Goal: Check status: Check status

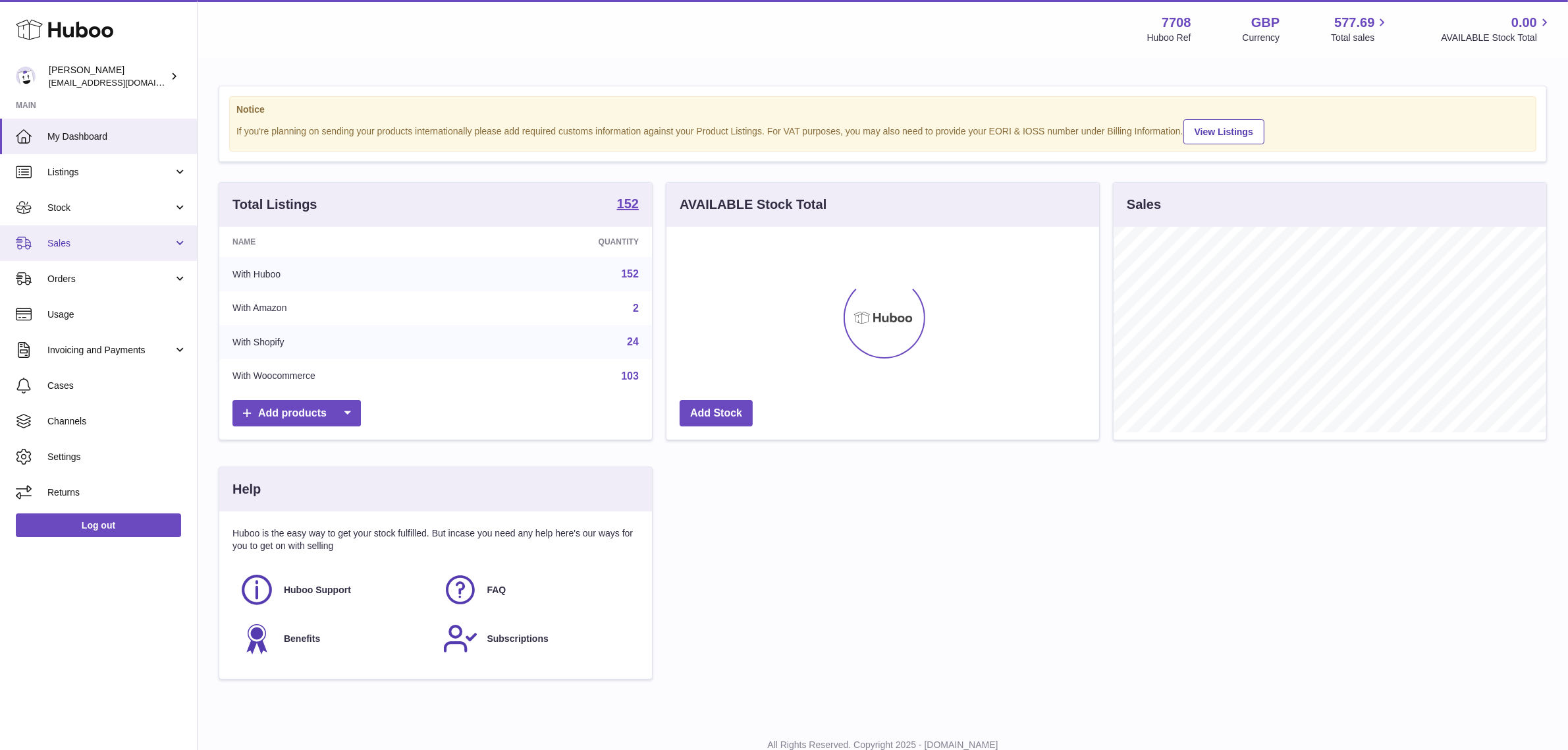
scroll to position [205, 433]
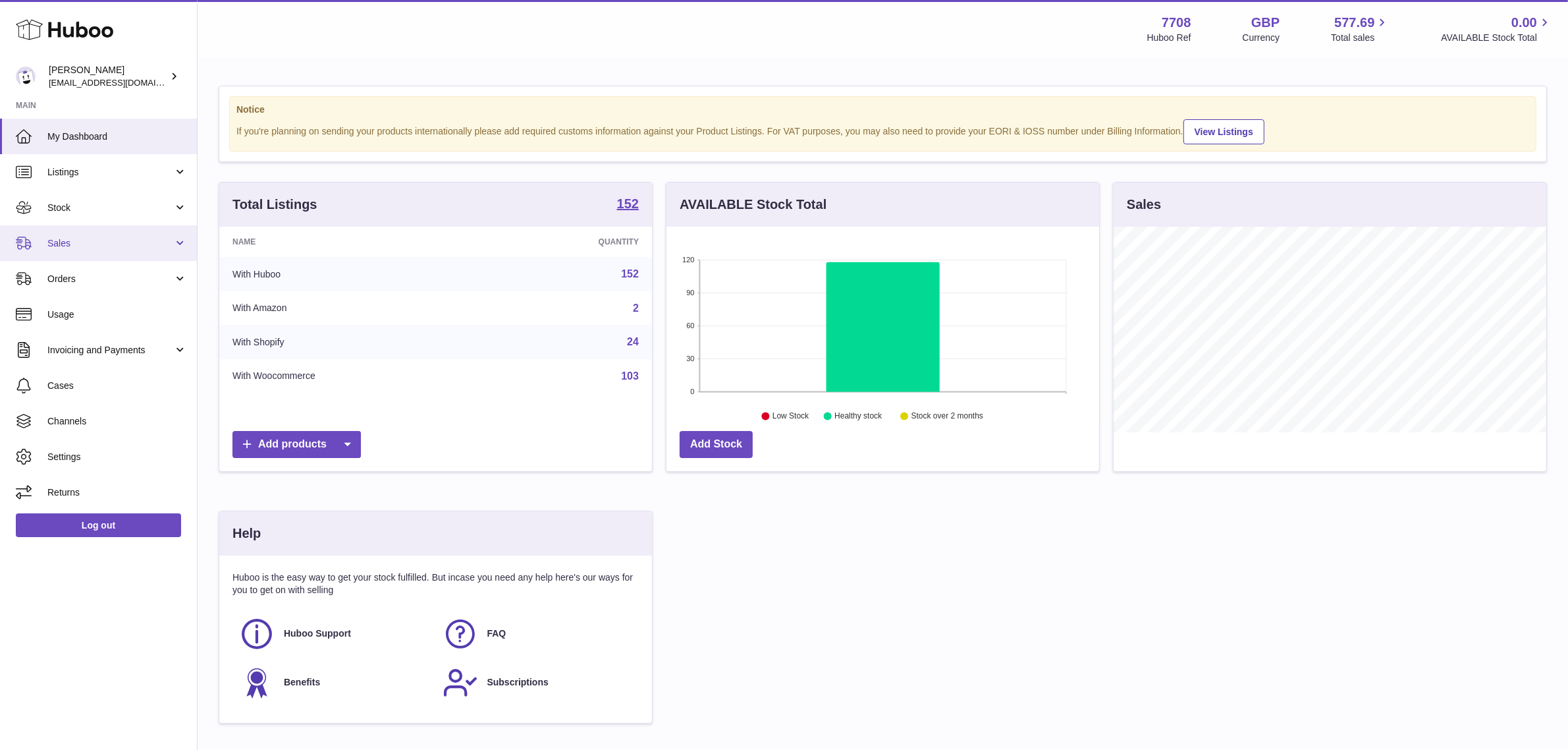
click at [145, 247] on span "Sales" at bounding box center [110, 243] width 126 height 12
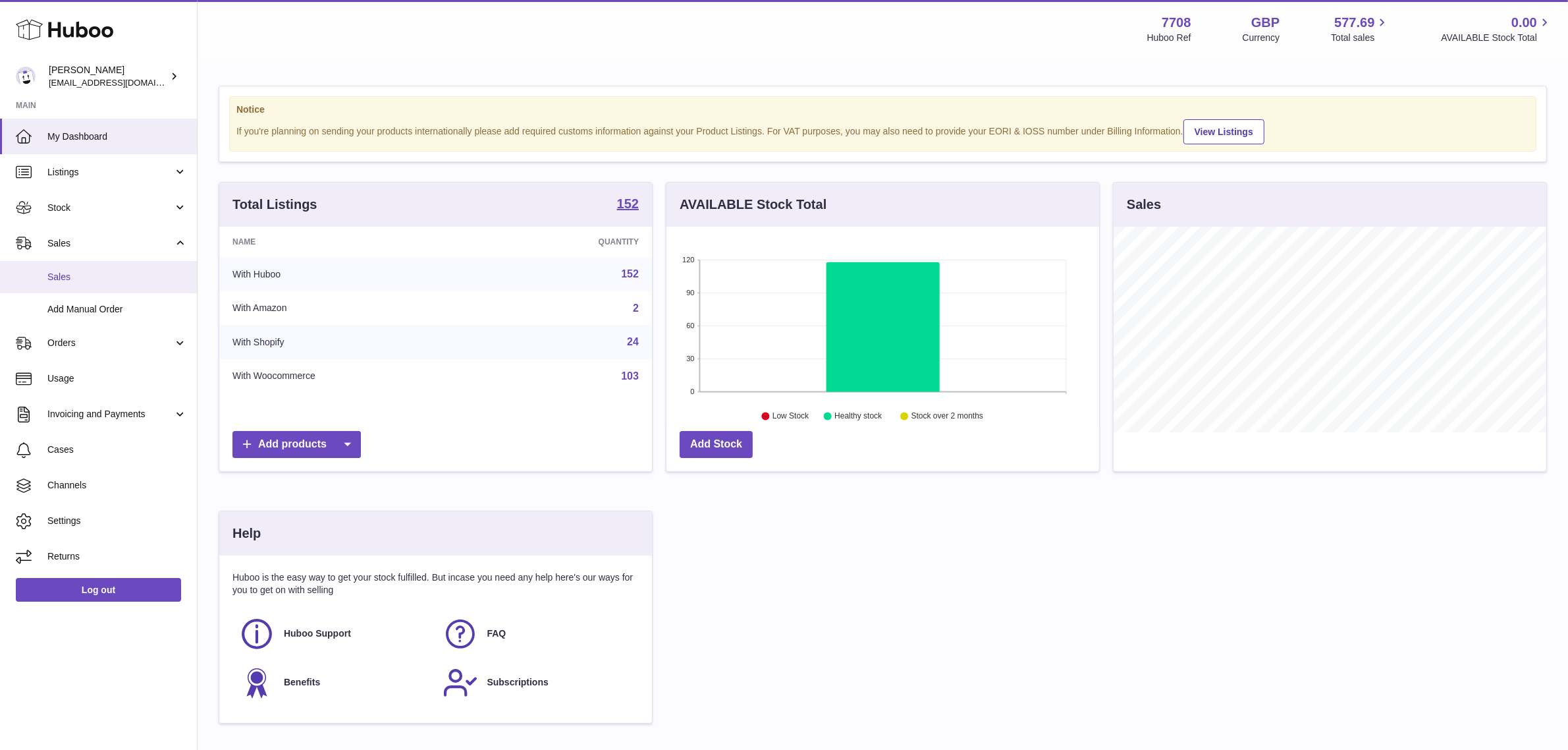
click at [132, 267] on link "Sales" at bounding box center [99, 277] width 197 height 32
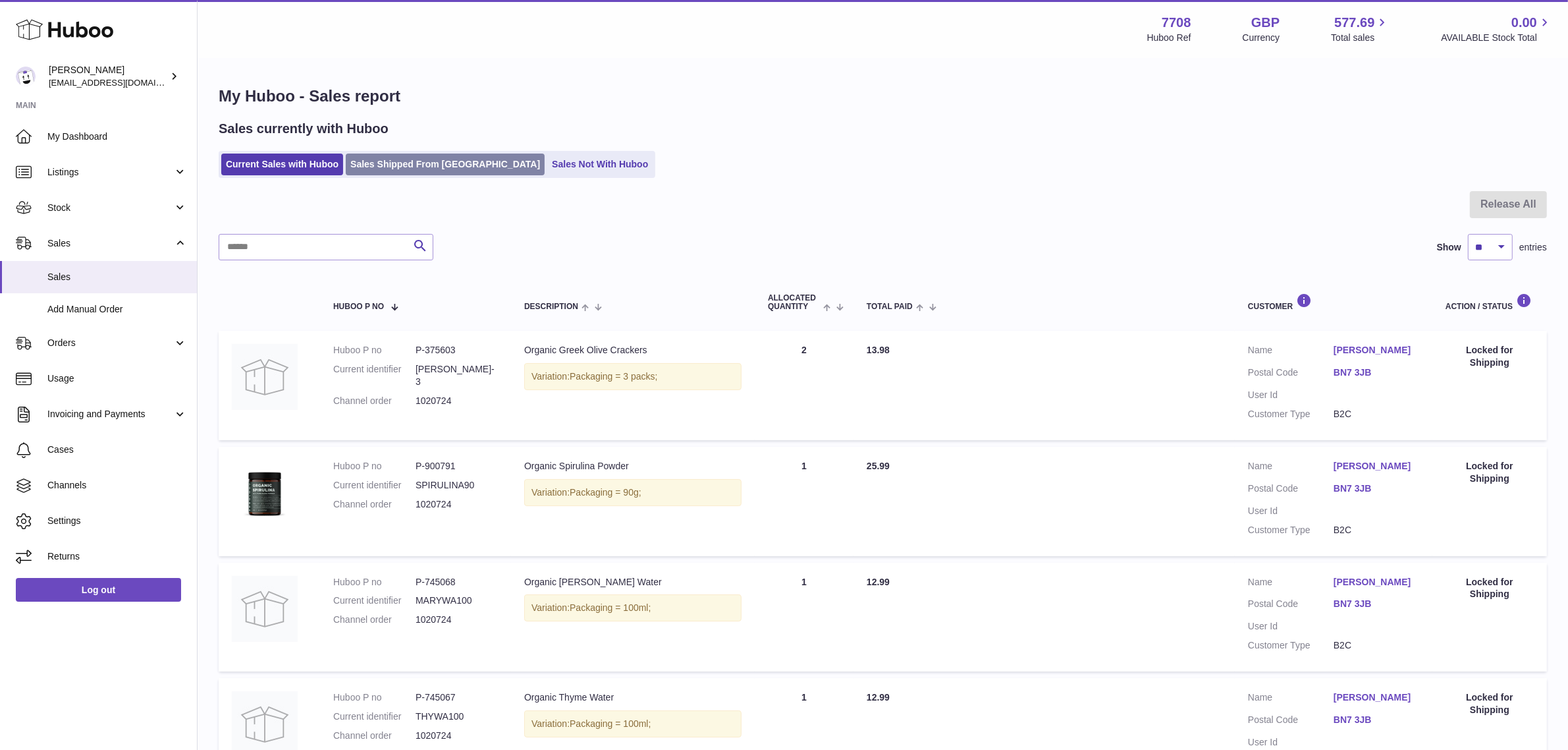
click at [433, 161] on link "Sales Shipped From [GEOGRAPHIC_DATA]" at bounding box center [445, 164] width 199 height 22
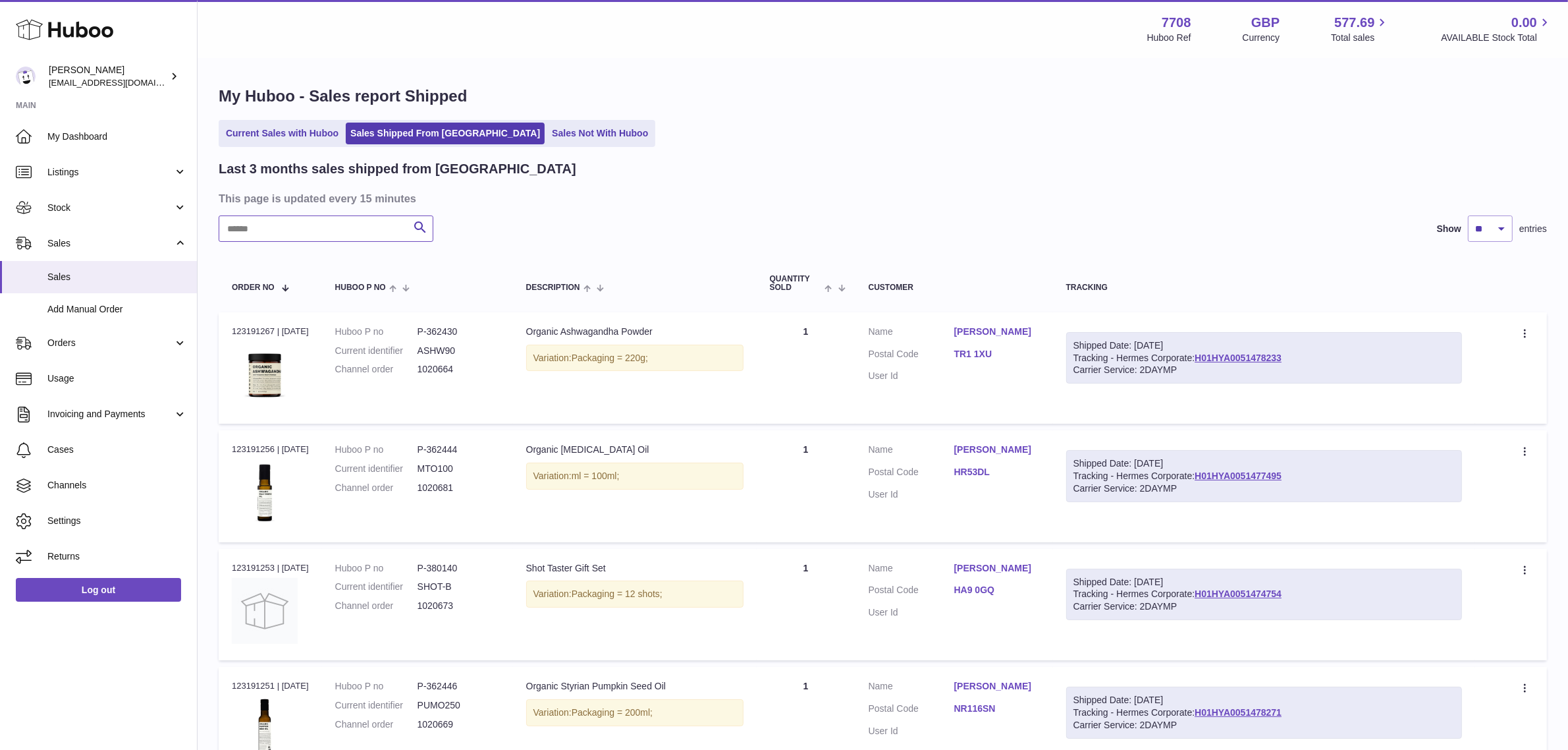
click at [312, 218] on input "text" at bounding box center [326, 229] width 215 height 26
paste input "*******"
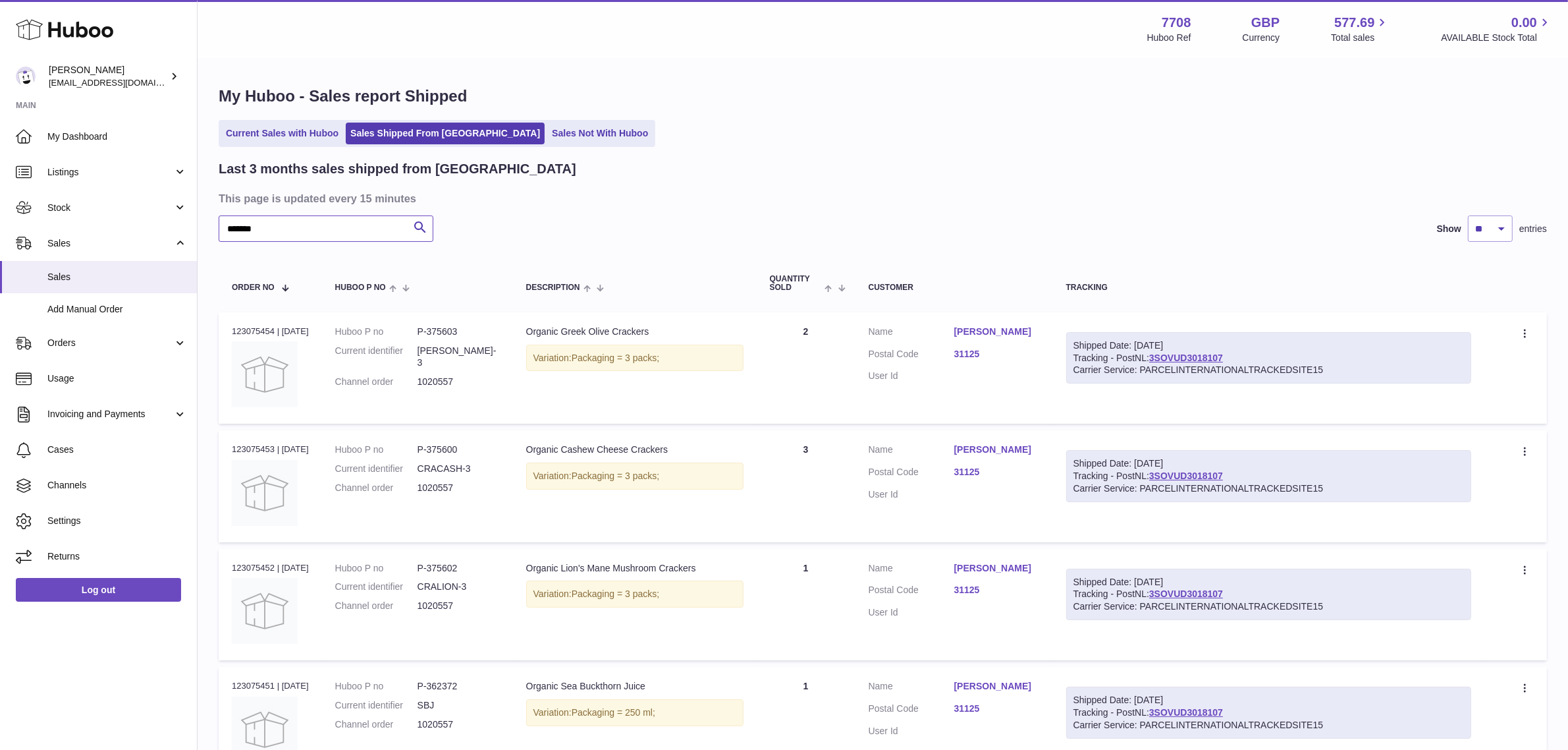
type input "*******"
click at [972, 360] on link "31125" at bounding box center [996, 353] width 85 height 12
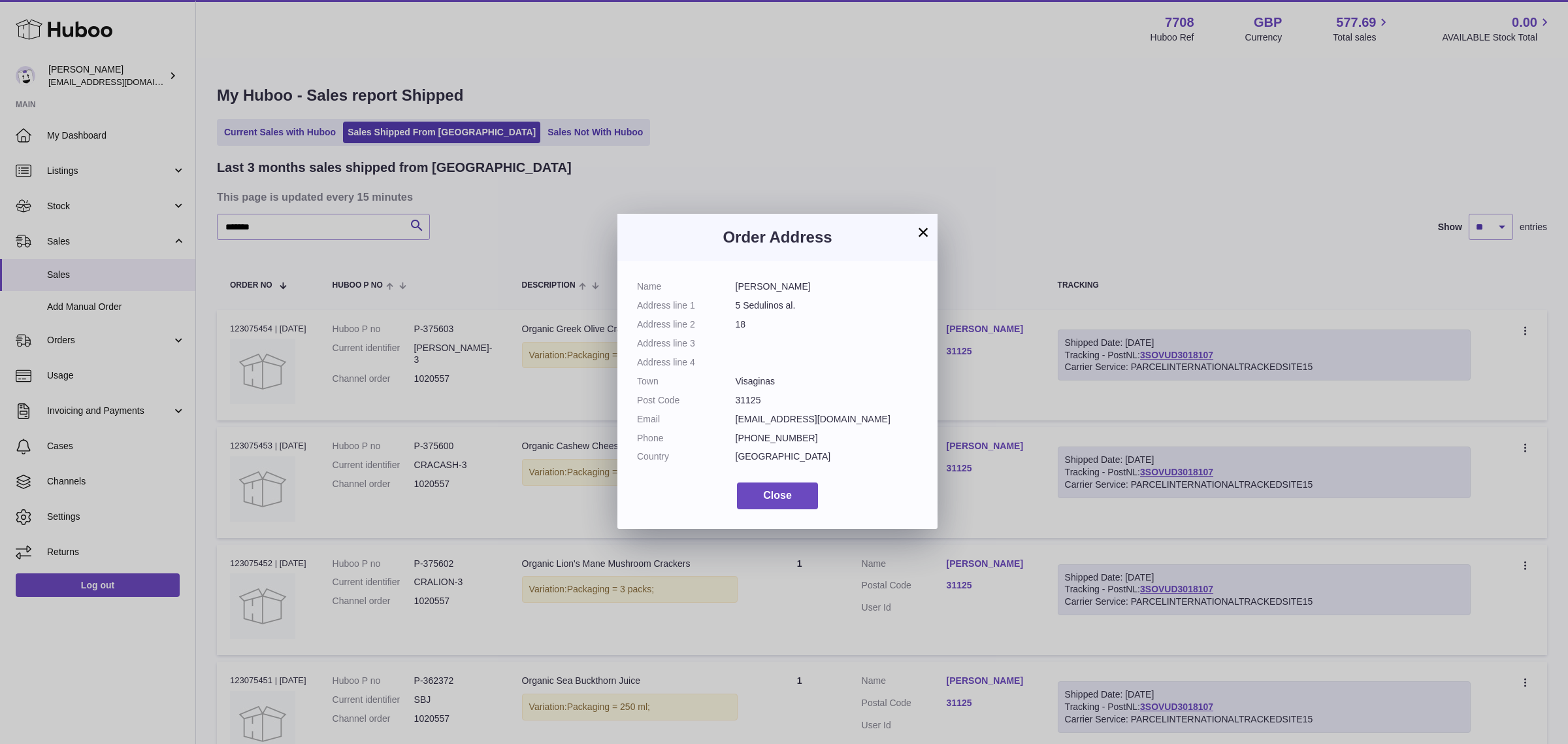
click at [917, 227] on button "×" at bounding box center [923, 232] width 16 height 16
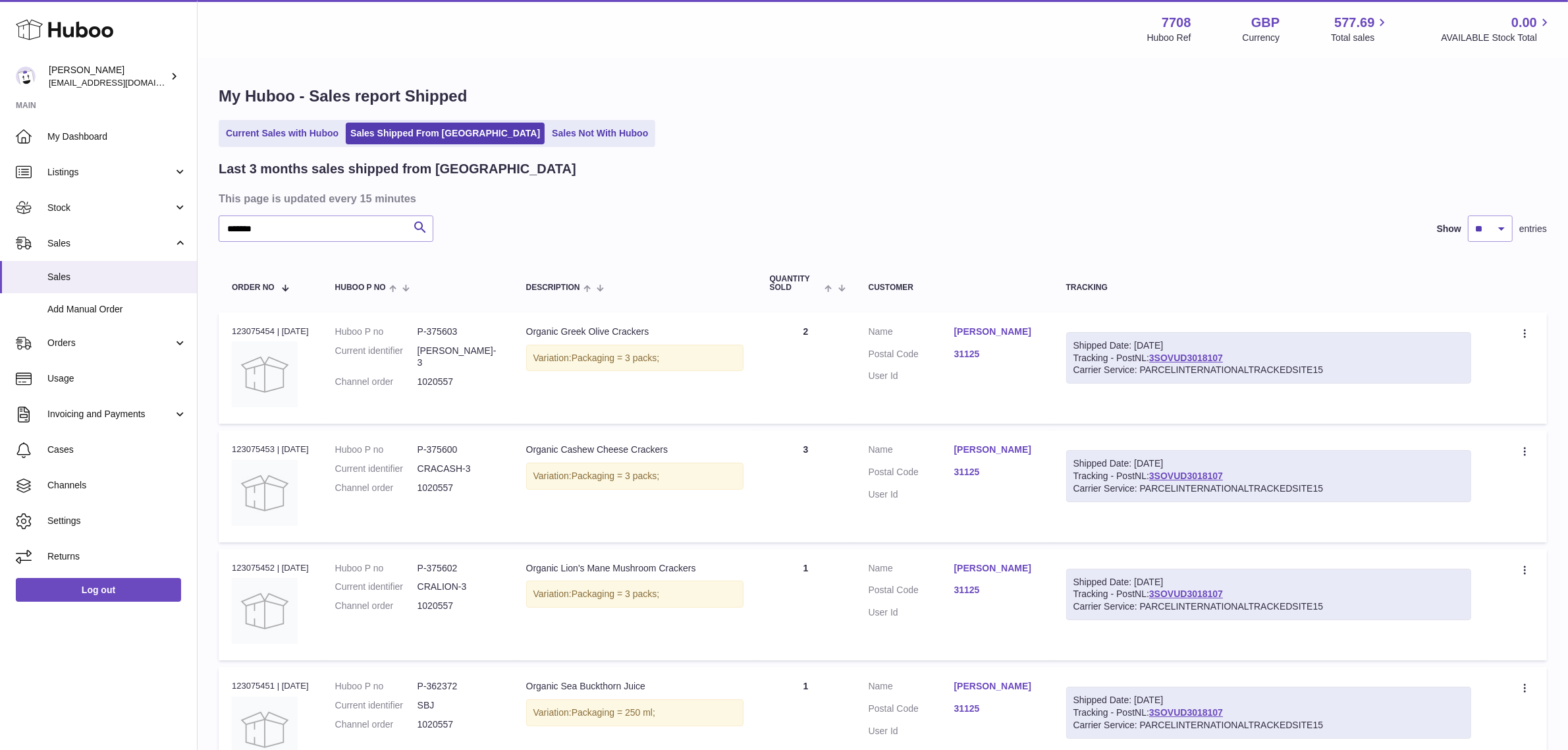
drag, startPoint x: 1249, startPoint y: 351, endPoint x: 1253, endPoint y: 367, distance: 16.5
click at [1199, 359] on div "Shipped Date: 19th Aug 2025 Tracking - PostNL: 3SOVUD3018107 Carrier Service: P…" at bounding box center [1268, 358] width 405 height 52
drag, startPoint x: 1299, startPoint y: 348, endPoint x: 1234, endPoint y: 357, distance: 65.6
click at [1298, 348] on div "Shipped Date: 19th Aug 2025" at bounding box center [1268, 345] width 391 height 12
click at [1223, 356] on link "3SOVUD3018107" at bounding box center [1185, 358] width 74 height 10
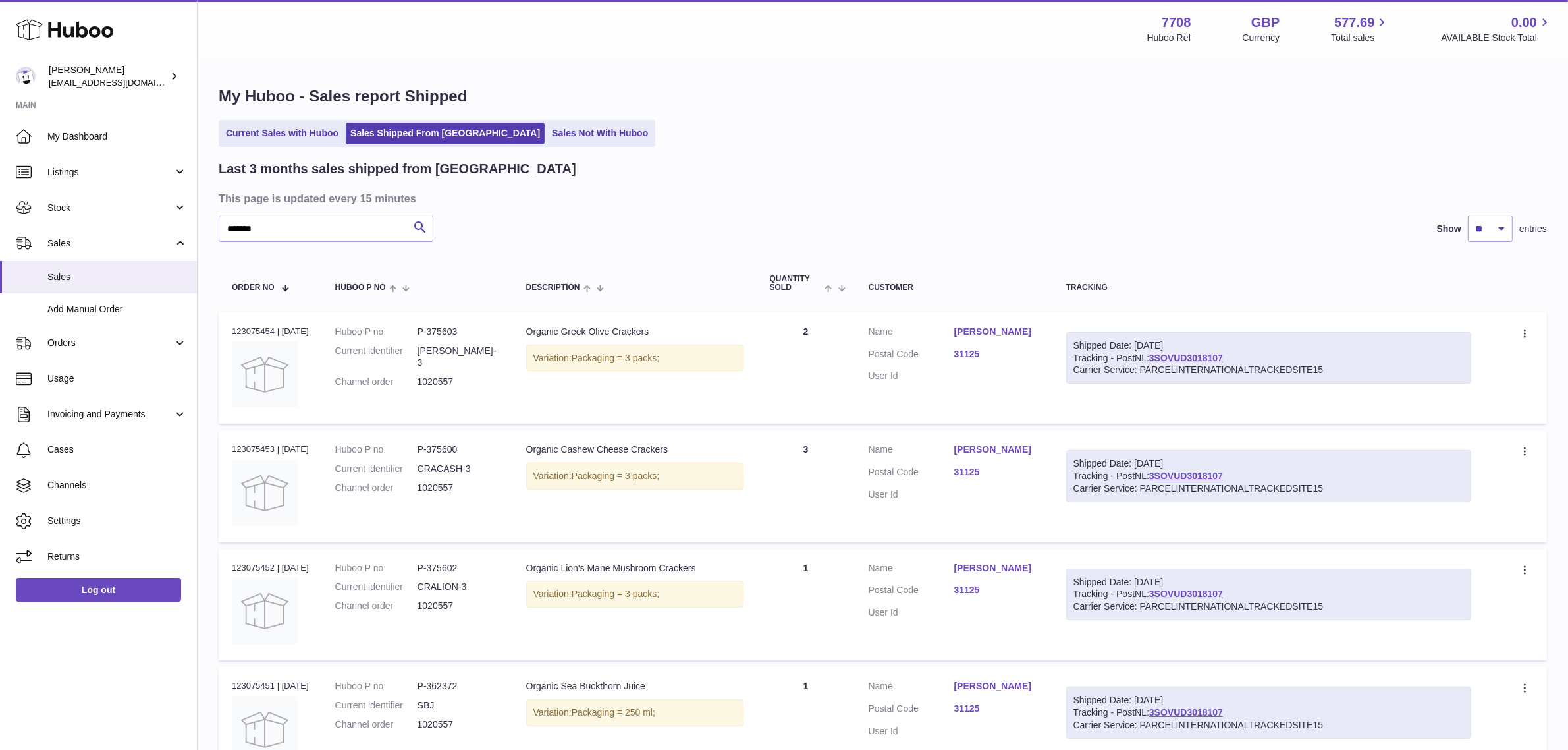
click at [980, 360] on link "31125" at bounding box center [996, 353] width 85 height 12
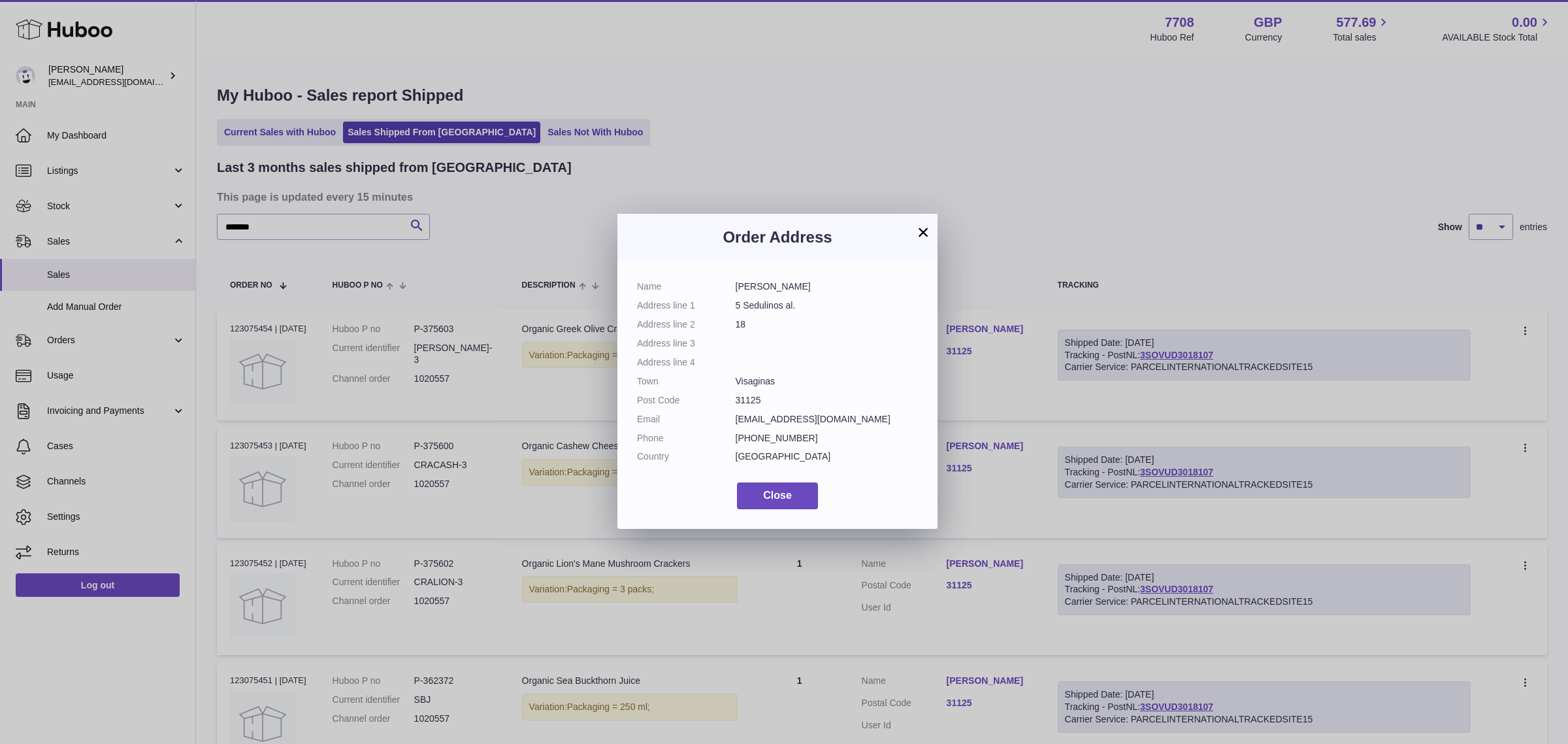
click at [926, 230] on button "×" at bounding box center [923, 232] width 16 height 16
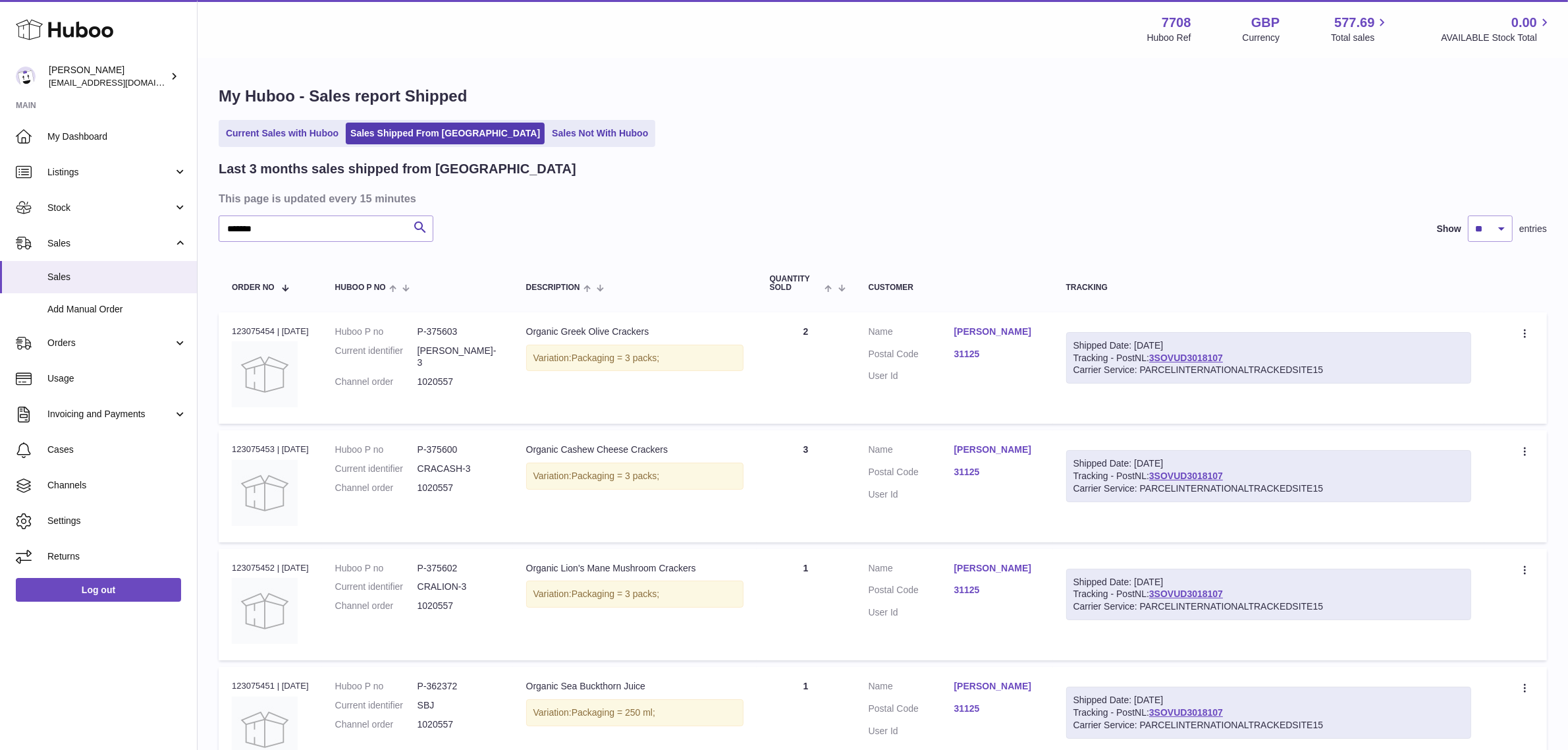
click at [1288, 326] on td "Shipped Date: 19th Aug 2025 Tracking - PostNL: 3SOVUD3018107 Carrier Service: P…" at bounding box center [1268, 368] width 431 height 111
click at [1260, 351] on div "Shipped Date: 19th Aug 2025 Tracking - PostNL: 3SOVUD3018107 Carrier Service: P…" at bounding box center [1268, 358] width 405 height 52
drag, startPoint x: 1248, startPoint y: 356, endPoint x: 1167, endPoint y: 356, distance: 81.0
click at [1167, 356] on div "Shipped Date: 19th Aug 2025 Tracking - PostNL: 3SOVUD3018107 Carrier Service: P…" at bounding box center [1268, 358] width 405 height 52
copy link "3SOVUD3018107"
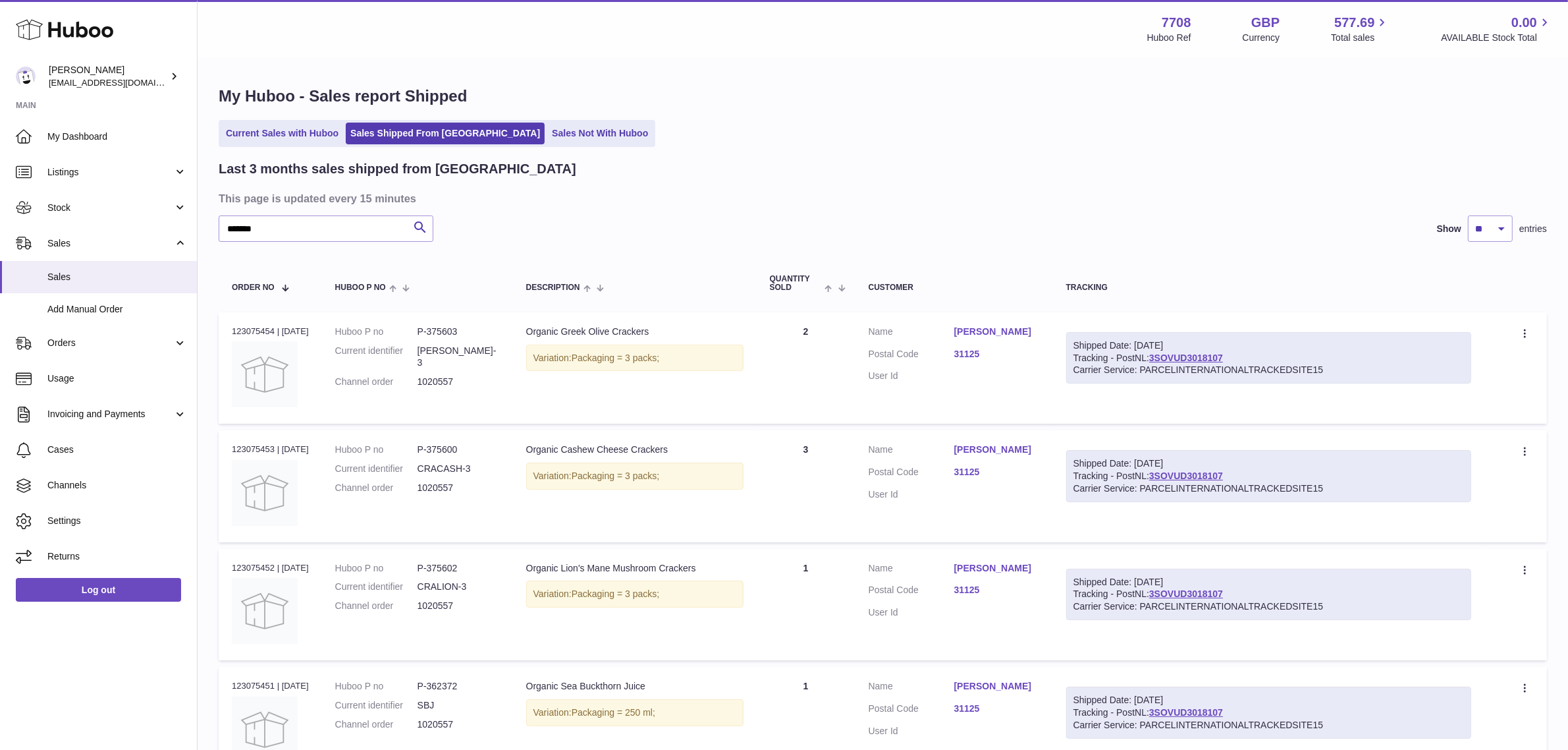
click at [985, 360] on link "31125" at bounding box center [996, 353] width 85 height 12
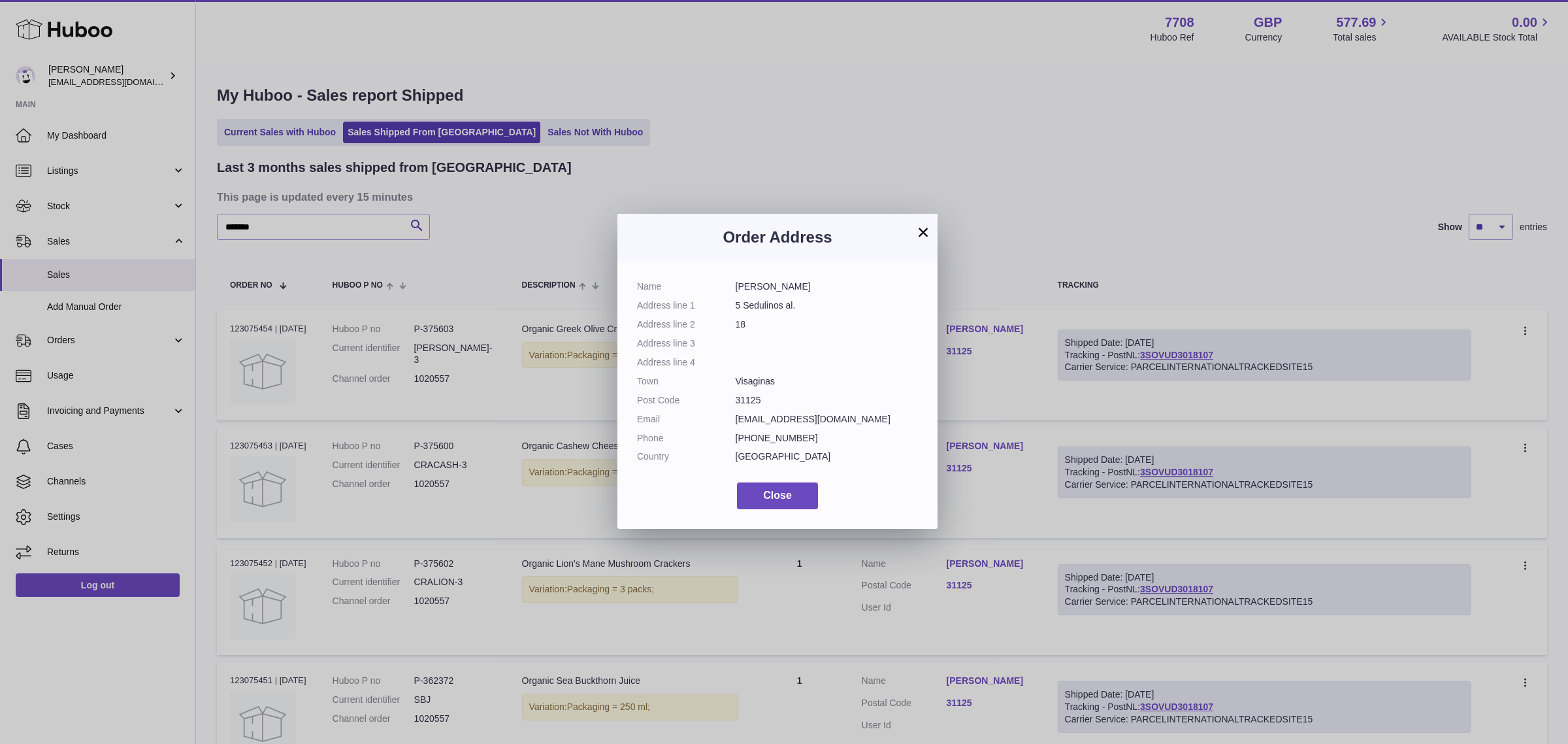
drag, startPoint x: 733, startPoint y: 305, endPoint x: 808, endPoint y: 309, distance: 75.1
click at [808, 309] on dl "Name Liudmila Pastukhova Address line 1 5 Sedulinos al. Address line 2 18 Addre…" at bounding box center [778, 375] width 281 height 189
copy dl "5 Sedulinos al."
click at [740, 322] on dd "18" at bounding box center [827, 324] width 183 height 12
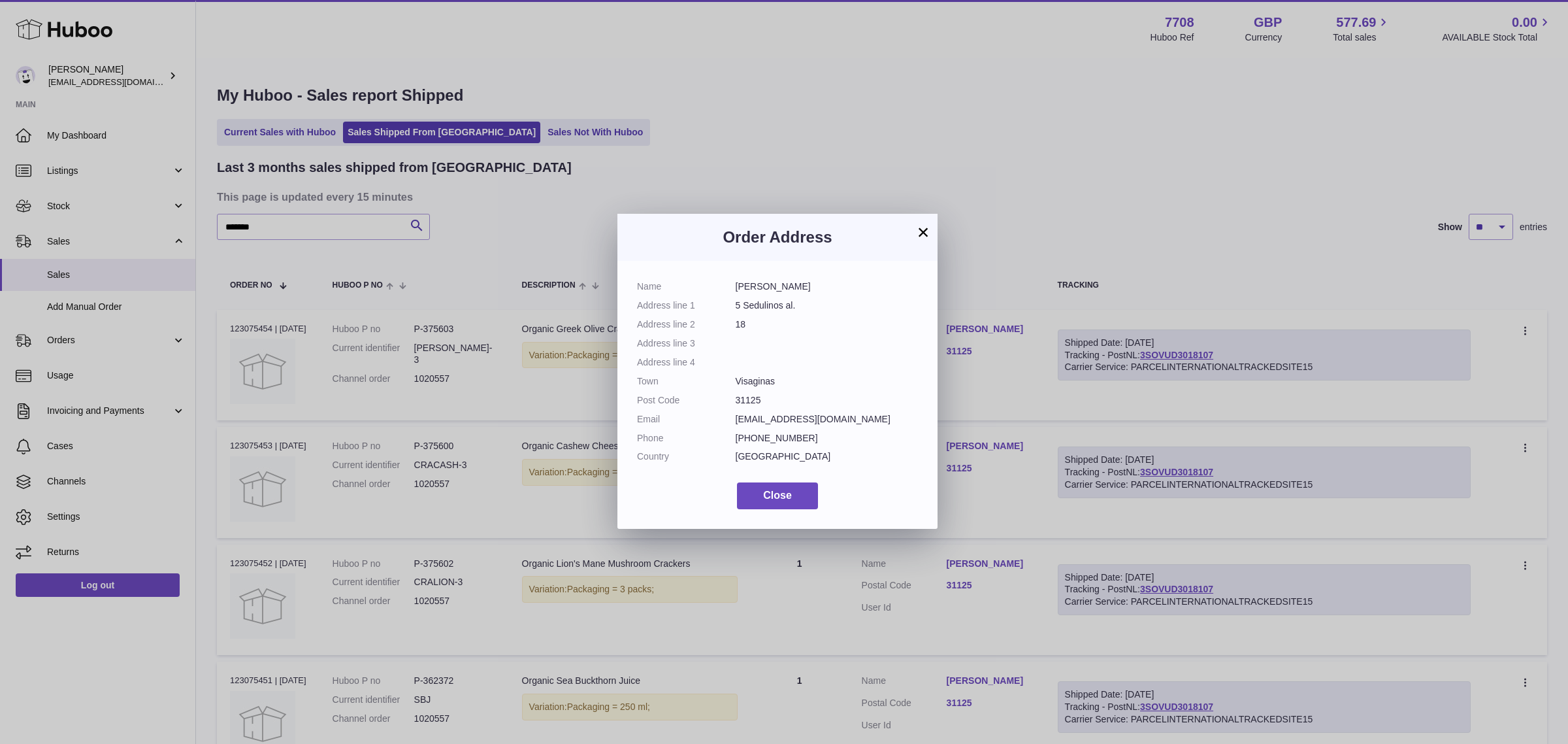
copy dd "18"
click at [742, 377] on dd "Visaginas" at bounding box center [827, 381] width 183 height 12
copy dd "Visaginas"
click at [751, 401] on dd "31125" at bounding box center [827, 400] width 183 height 12
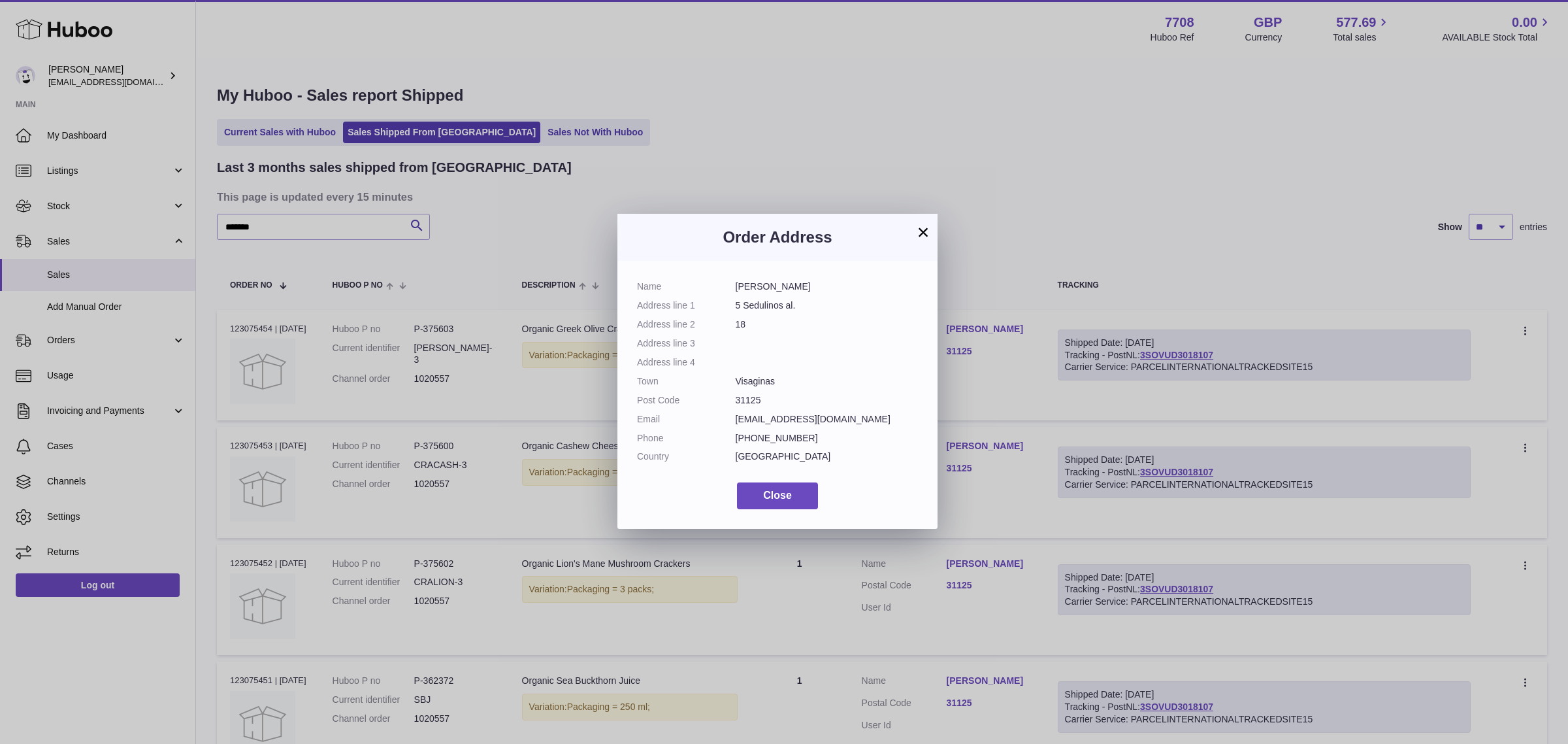
click at [751, 401] on dd "31125" at bounding box center [827, 400] width 183 height 12
copy dd "31125"
